Goal: Task Accomplishment & Management: Complete application form

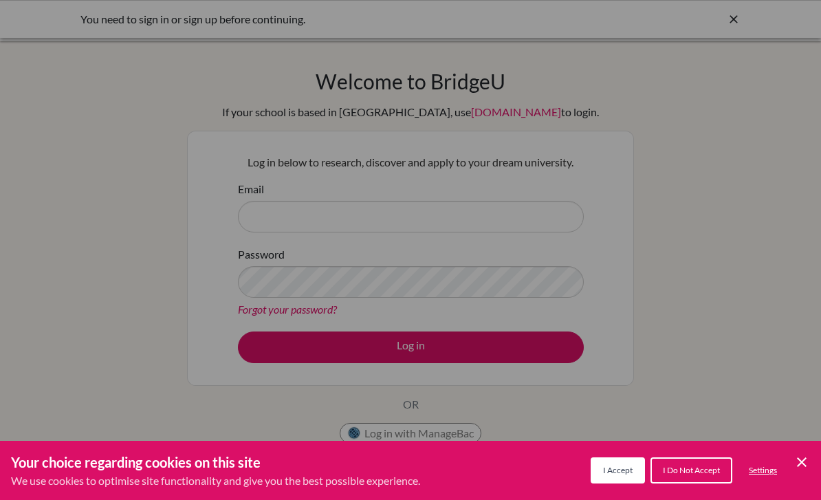
scroll to position [78, 0]
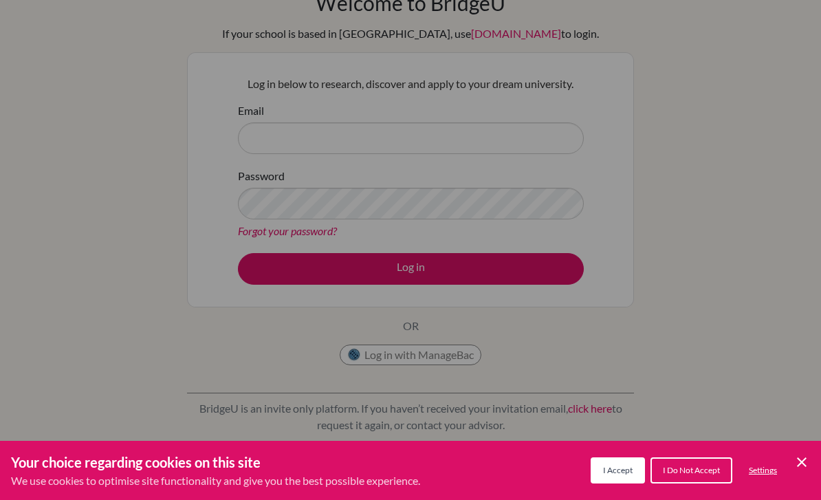
click at [799, 470] on icon "Cookie Control Close Icon" at bounding box center [802, 462] width 17 height 17
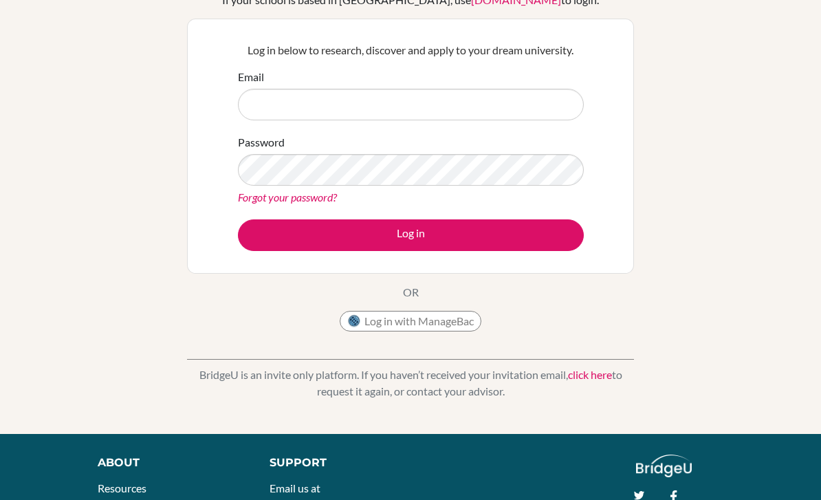
scroll to position [112, 0]
click at [603, 376] on link "click here" at bounding box center [590, 374] width 44 height 13
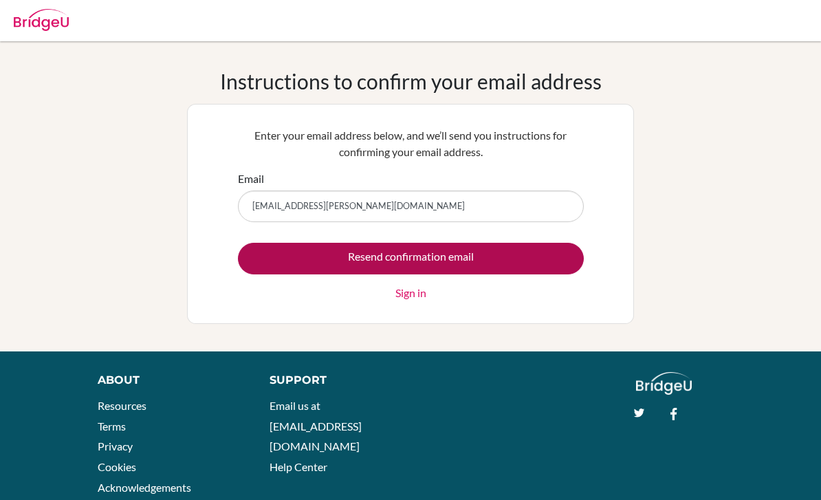
type input "[EMAIL_ADDRESS][PERSON_NAME][DOMAIN_NAME]"
click at [520, 259] on input "Resend confirmation email" at bounding box center [411, 259] width 346 height 32
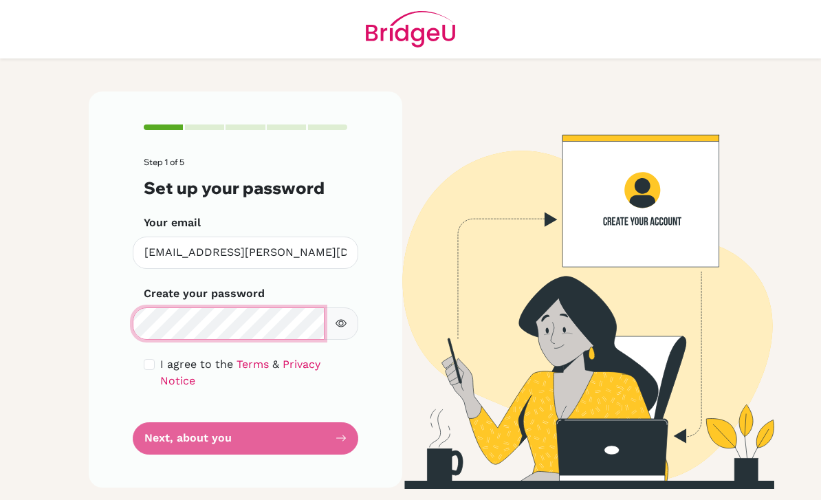
click at [246, 489] on div "Step 1 of 5 Set up your password Your email [EMAIL_ADDRESS][PERSON_NAME][DOMAIN…" at bounding box center [245, 290] width 330 height 398
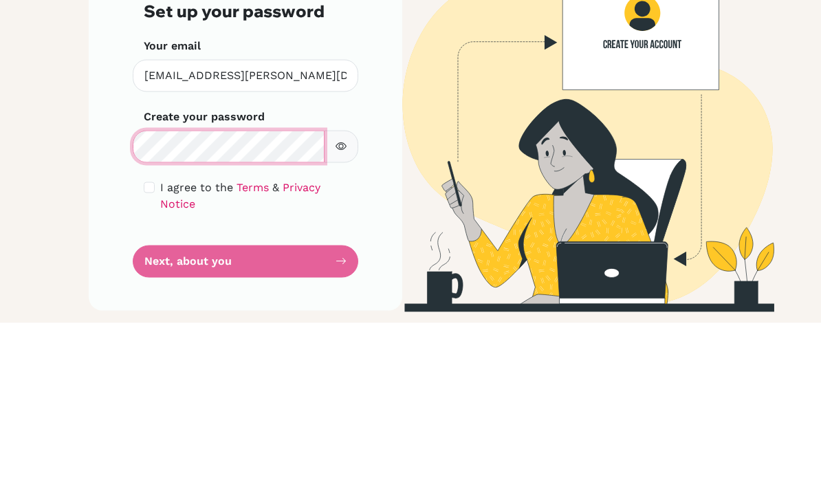
scroll to position [45, 0]
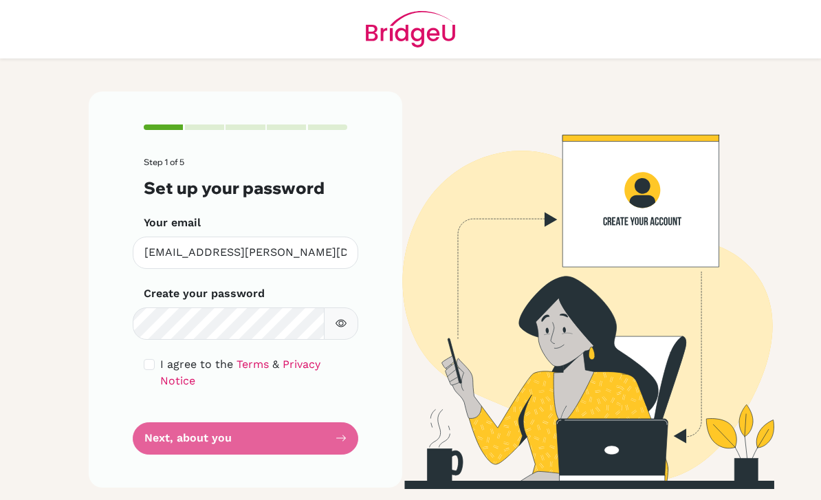
click at [162, 405] on form "Step 1 of 5 Set up your password Your email [EMAIL_ADDRESS][PERSON_NAME][DOMAIN…" at bounding box center [246, 306] width 204 height 296
click at [164, 387] on form "Step 1 of 5 Set up your password Your email [EMAIL_ADDRESS][PERSON_NAME][DOMAIN…" at bounding box center [246, 306] width 204 height 296
click at [150, 359] on input "checkbox" at bounding box center [149, 364] width 11 height 11
checkbox input "true"
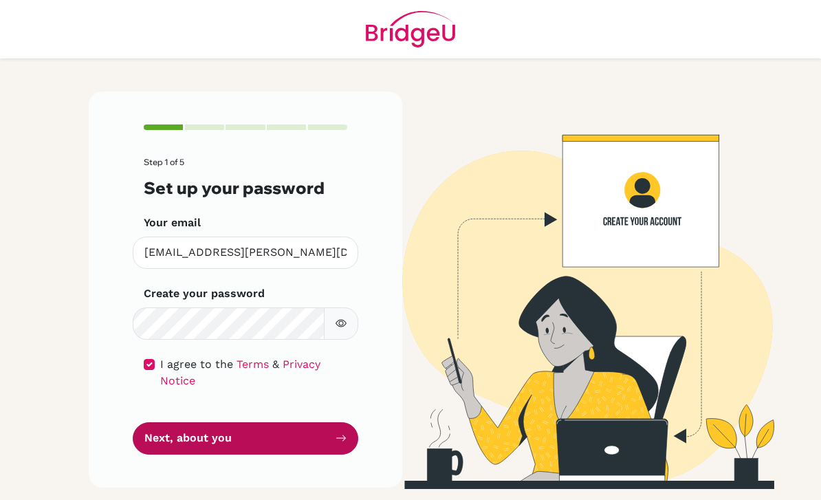
click at [154, 422] on button "Next, about you" at bounding box center [246, 438] width 226 height 32
